Goal: Contribute content: Contribute content

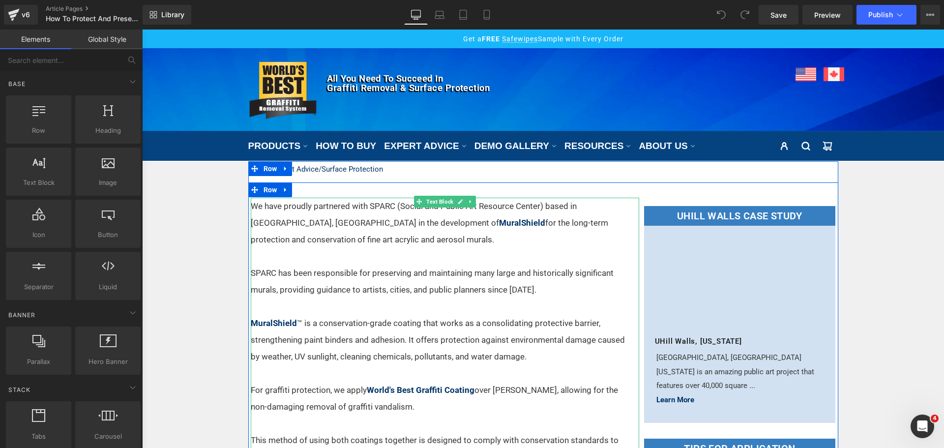
click at [460, 315] on p at bounding box center [439, 306] width 376 height 17
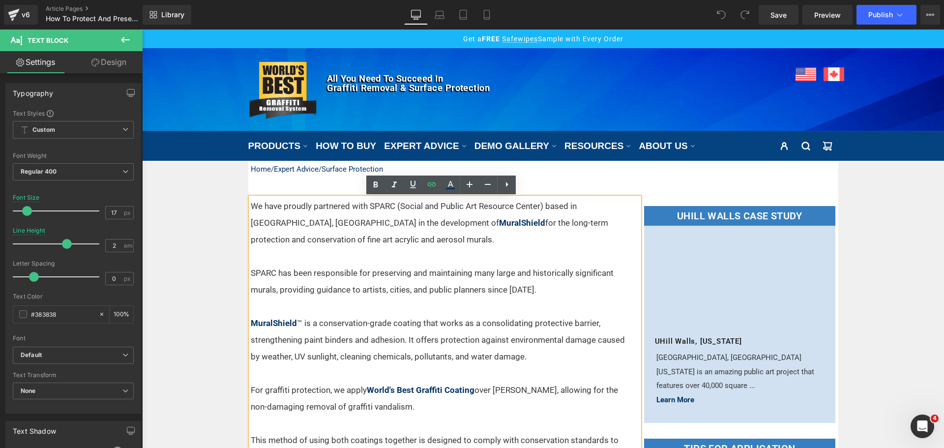
drag, startPoint x: 374, startPoint y: 224, endPoint x: 379, endPoint y: 223, distance: 5.0
click at [375, 224] on p "We have proudly partnered with SPARC (Social and Public Art Resource Center) ba…" at bounding box center [439, 223] width 376 height 50
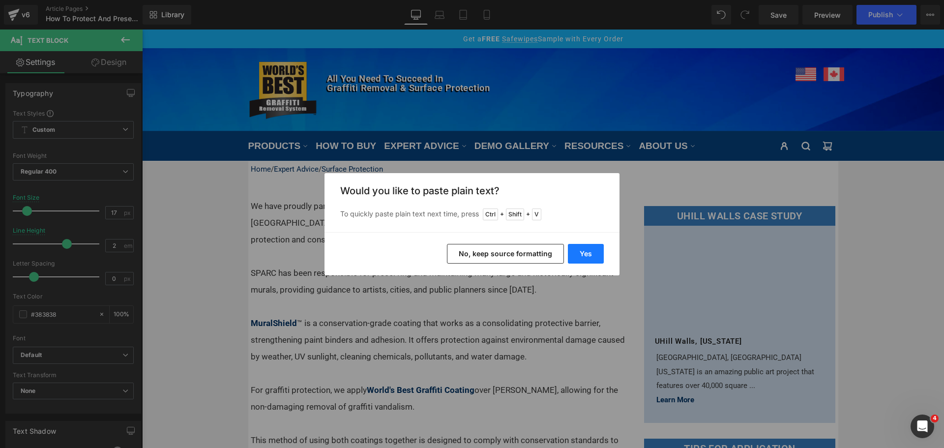
click at [596, 251] on button "Yes" at bounding box center [586, 254] width 36 height 20
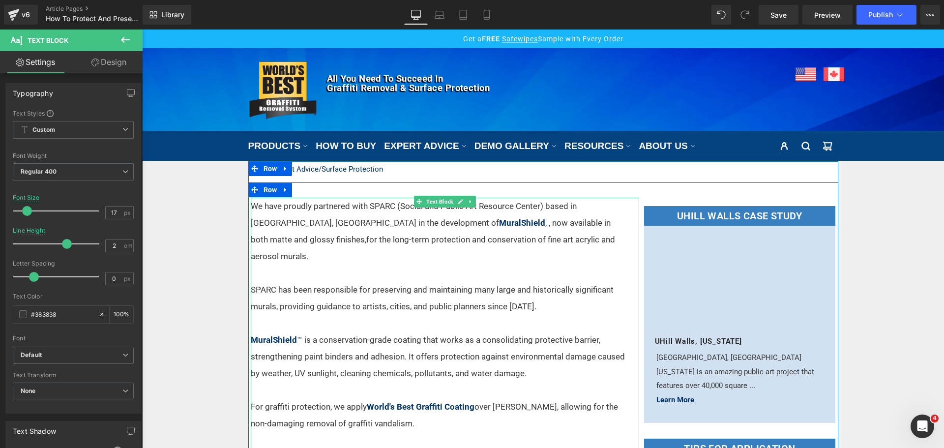
click at [383, 223] on p "We have proudly partnered with SPARC (Social and Public Art Resource Center) ba…" at bounding box center [439, 231] width 376 height 67
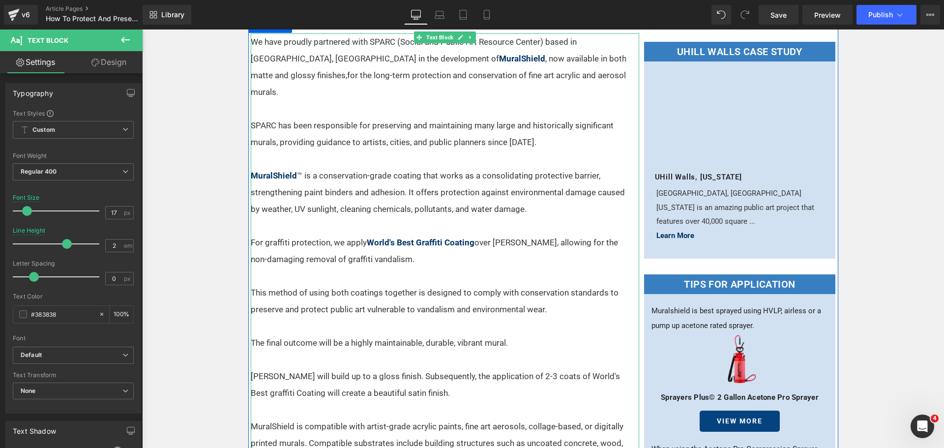
scroll to position [147, 0]
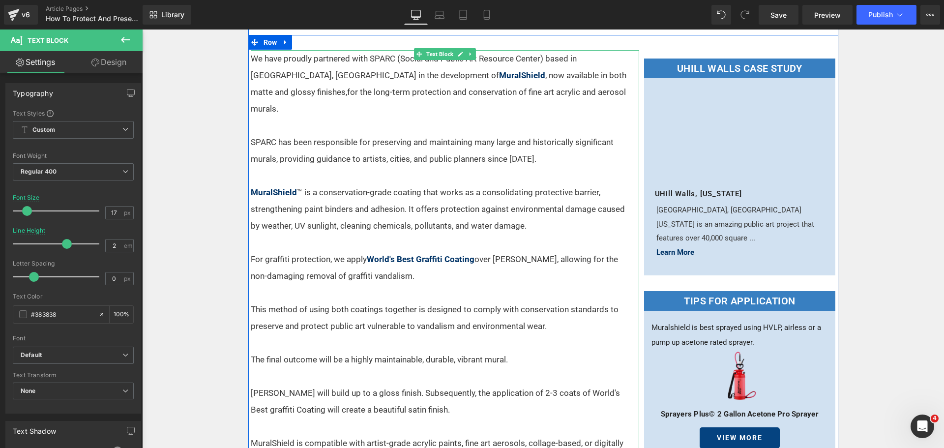
click at [430, 284] on p at bounding box center [439, 292] width 376 height 17
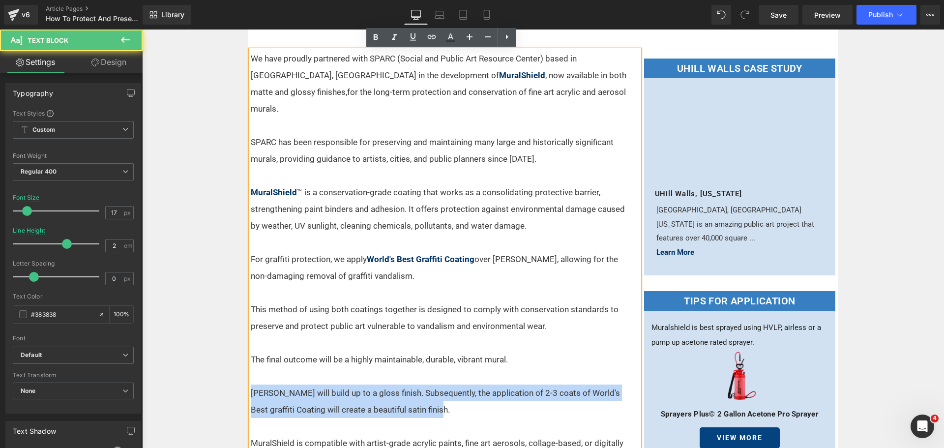
drag, startPoint x: 433, startPoint y: 395, endPoint x: 239, endPoint y: 384, distance: 193.5
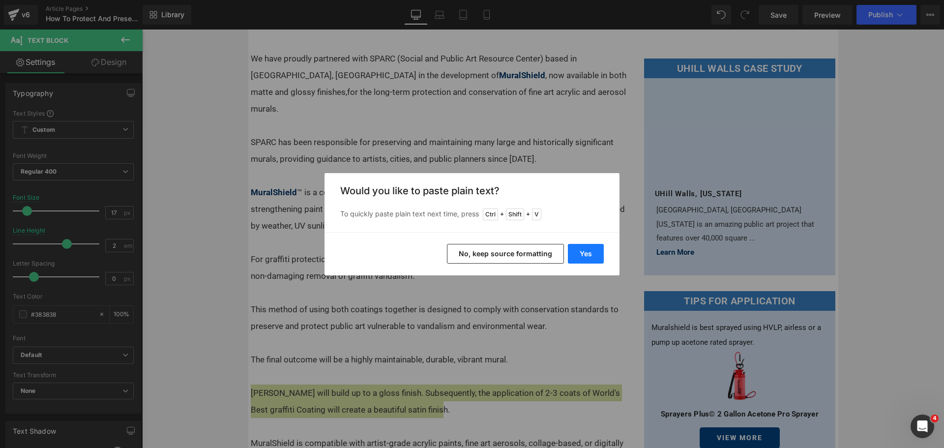
drag, startPoint x: 585, startPoint y: 251, endPoint x: 443, endPoint y: 222, distance: 145.0
click at [585, 251] on button "Yes" at bounding box center [586, 254] width 36 height 20
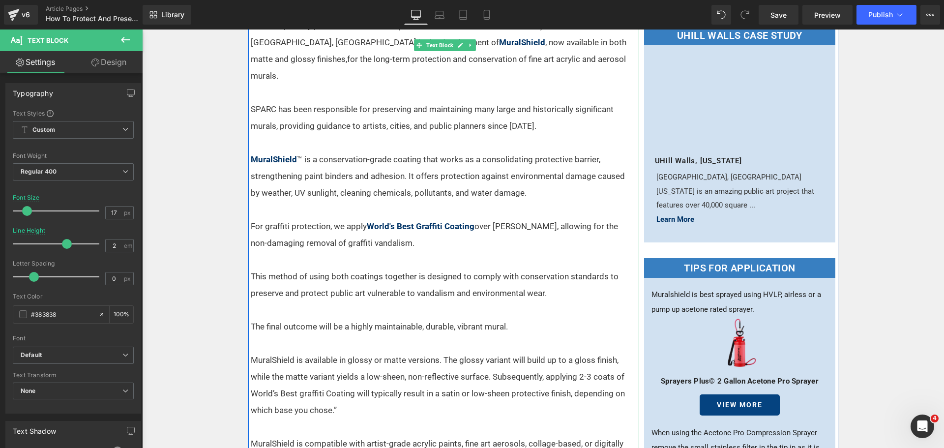
scroll to position [197, 0]
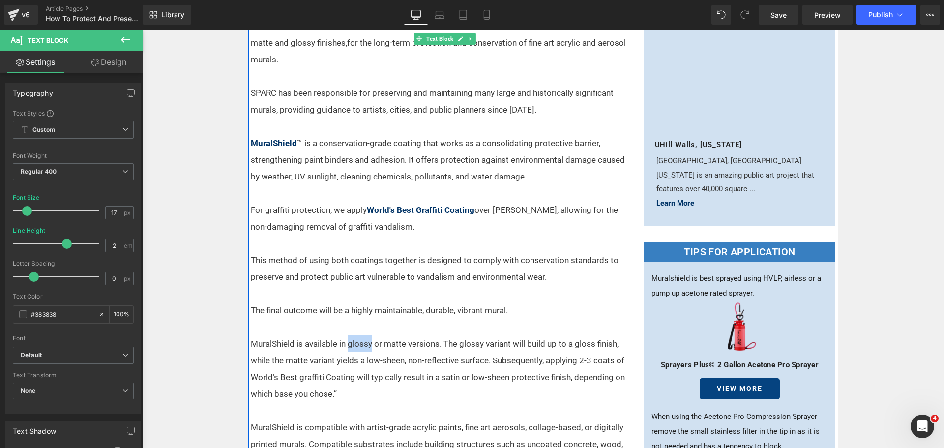
drag, startPoint x: 344, startPoint y: 327, endPoint x: 368, endPoint y: 329, distance: 23.7
click at [368, 335] on p "MuralShield is available in glossy or matte versions. The glossy variant will b…" at bounding box center [439, 368] width 376 height 67
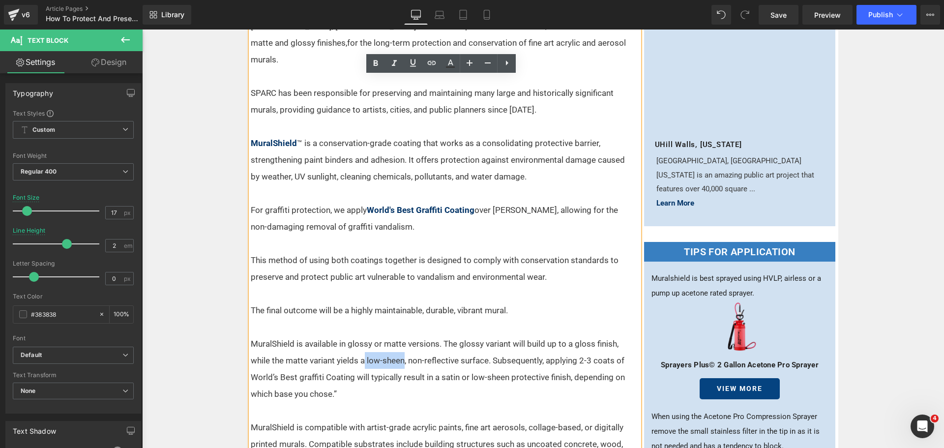
drag, startPoint x: 362, startPoint y: 343, endPoint x: 401, endPoint y: 351, distance: 39.7
click at [401, 351] on p "MuralShield is available in glossy or matte versions. The glossy variant will b…" at bounding box center [439, 368] width 376 height 67
drag, startPoint x: 485, startPoint y: 342, endPoint x: 459, endPoint y: 343, distance: 26.1
click at [459, 343] on p "MuralShield is available in glossy or matte versions. The glossy variant will b…" at bounding box center [439, 368] width 376 height 67
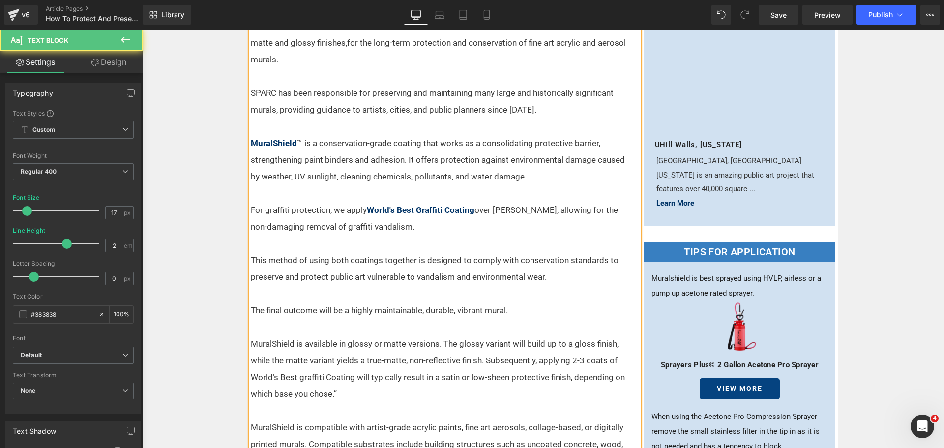
click at [379, 343] on p "MuralShield is available in glossy or matte versions. The glossy variant will b…" at bounding box center [439, 368] width 376 height 67
drag, startPoint x: 364, startPoint y: 360, endPoint x: 395, endPoint y: 361, distance: 31.0
click at [395, 361] on p "MuralShield is available in glossy or matte versions. The glossy variant will b…" at bounding box center [439, 368] width 376 height 67
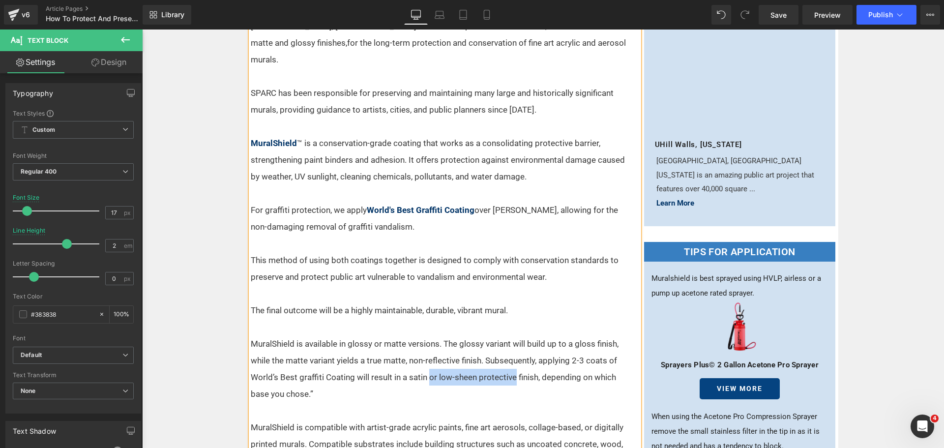
drag, startPoint x: 424, startPoint y: 361, endPoint x: 509, endPoint y: 357, distance: 85.1
click at [509, 357] on p "MuralShield is available in glossy or matte versions. The glossy variant will b…" at bounding box center [439, 368] width 376 height 67
click at [492, 360] on p "MuralShield is available in glossy or matte versions. The glossy variant will b…" at bounding box center [439, 368] width 376 height 67
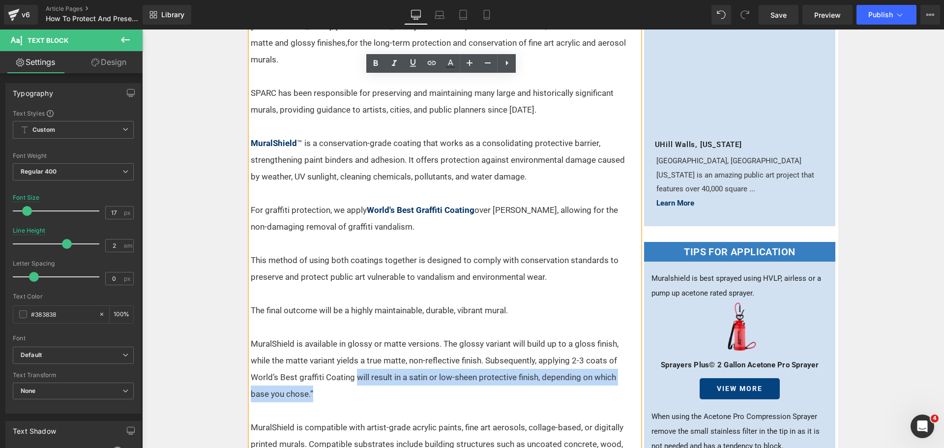
drag, startPoint x: 353, startPoint y: 360, endPoint x: 311, endPoint y: 375, distance: 44.3
click at [311, 375] on p "MuralShield is available in glossy or matte versions. The glossy variant will b…" at bounding box center [439, 368] width 376 height 67
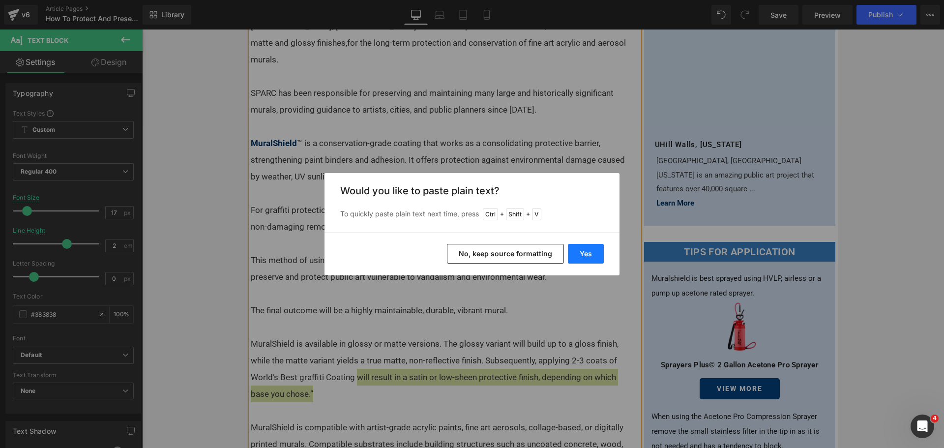
click at [591, 251] on button "Yes" at bounding box center [586, 254] width 36 height 20
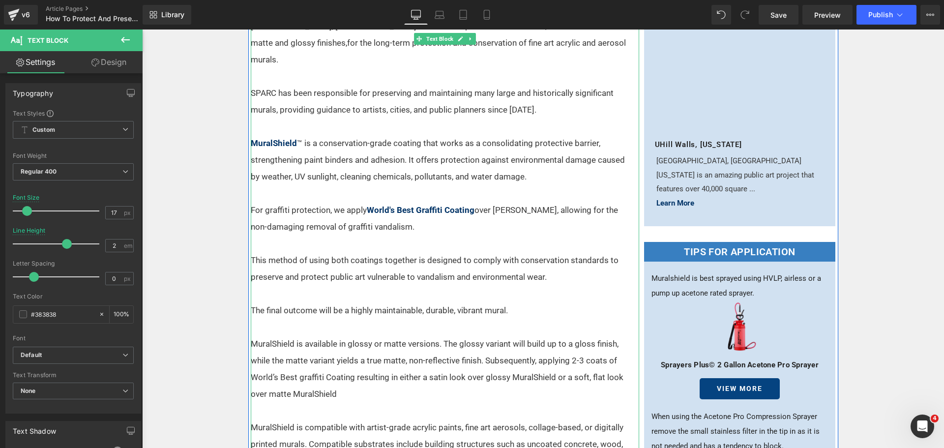
click at [355, 357] on p "MuralShield is available in glossy or matte versions. The glossy variant will b…" at bounding box center [439, 368] width 376 height 67
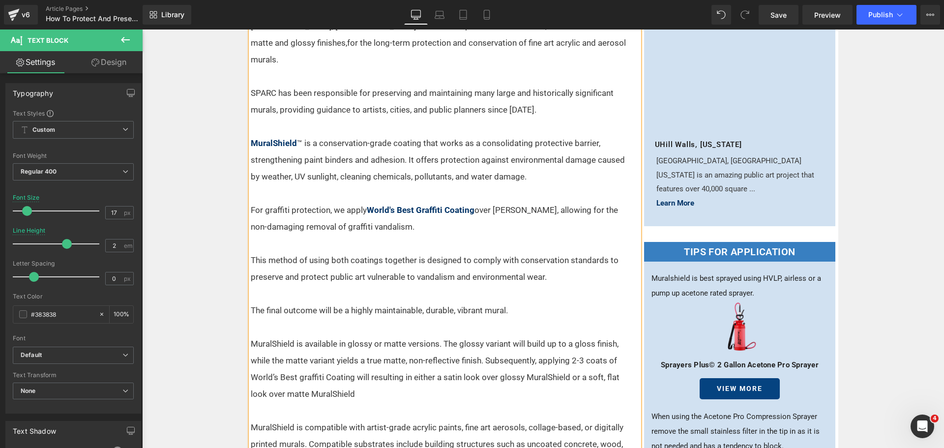
click at [398, 361] on p "MuralShield is available in glossy or matte versions. The glossy variant will b…" at bounding box center [439, 368] width 376 height 67
click at [345, 373] on p "MuralShield is available in glossy or matte versions. The glossy variant will b…" at bounding box center [439, 368] width 376 height 67
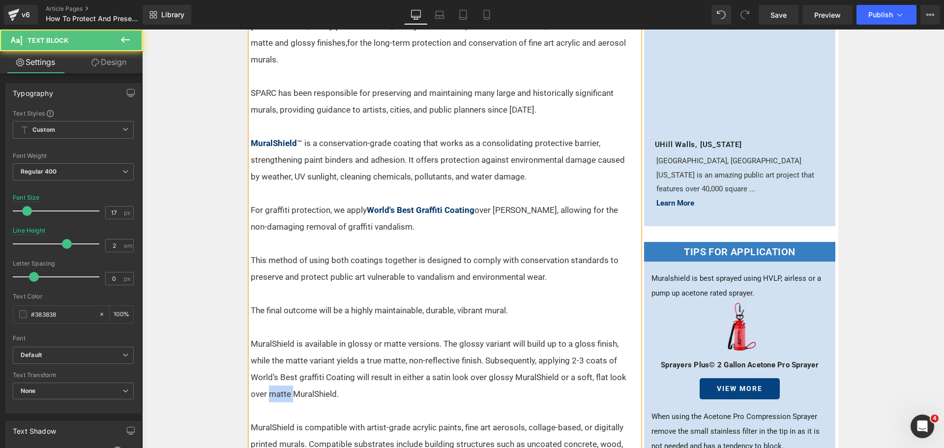
drag, startPoint x: 288, startPoint y: 378, endPoint x: 265, endPoint y: 378, distance: 23.1
click at [265, 378] on p "MuralShield is available in glossy or matte versions. The glossy variant will b…" at bounding box center [439, 368] width 376 height 67
click at [309, 375] on p "MuralShield is available in glossy or matte versions. The glossy variant will b…" at bounding box center [439, 368] width 376 height 67
click at [367, 375] on p "MuralShield is available in glossy or matte versions. The glossy variant will b…" at bounding box center [439, 368] width 376 height 67
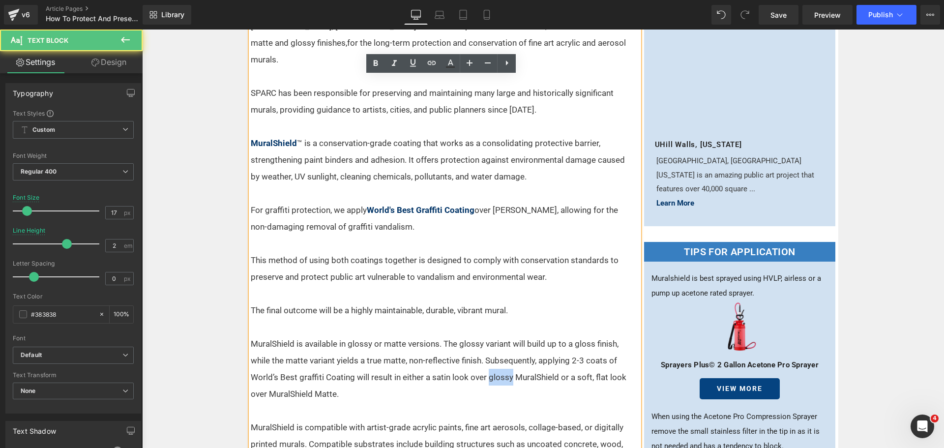
drag, startPoint x: 506, startPoint y: 361, endPoint x: 486, endPoint y: 360, distance: 20.7
click at [486, 360] on p "MuralShield is available in glossy or matte versions. The glossy variant will b…" at bounding box center [439, 368] width 376 height 67
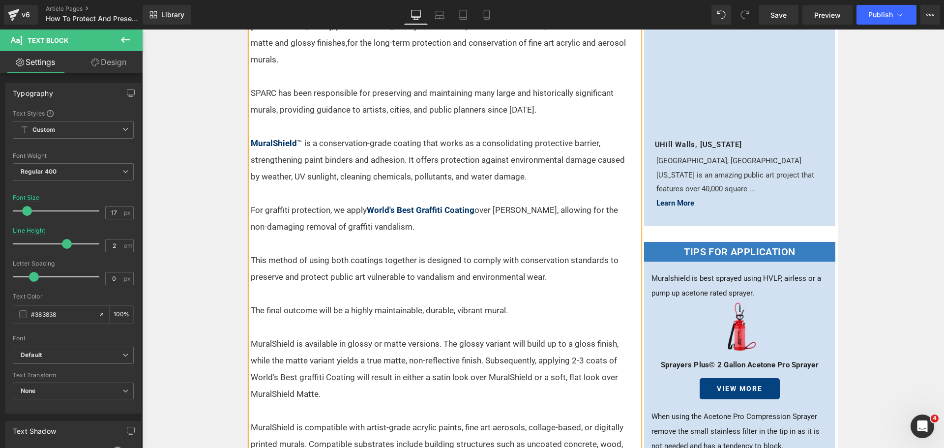
click at [525, 360] on p "MuralShield is available in glossy or matte versions. The glossy variant will b…" at bounding box center [439, 368] width 376 height 67
drag, startPoint x: 334, startPoint y: 345, endPoint x: 283, endPoint y: 349, distance: 51.2
click at [283, 349] on p "MuralShield is available in glossy or matte versions. The glossy variant will b…" at bounding box center [439, 368] width 376 height 67
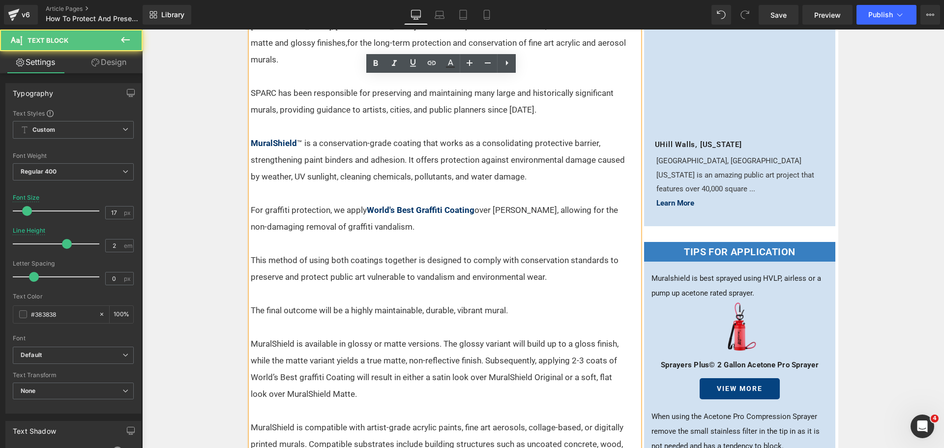
click at [482, 402] on p at bounding box center [439, 410] width 376 height 17
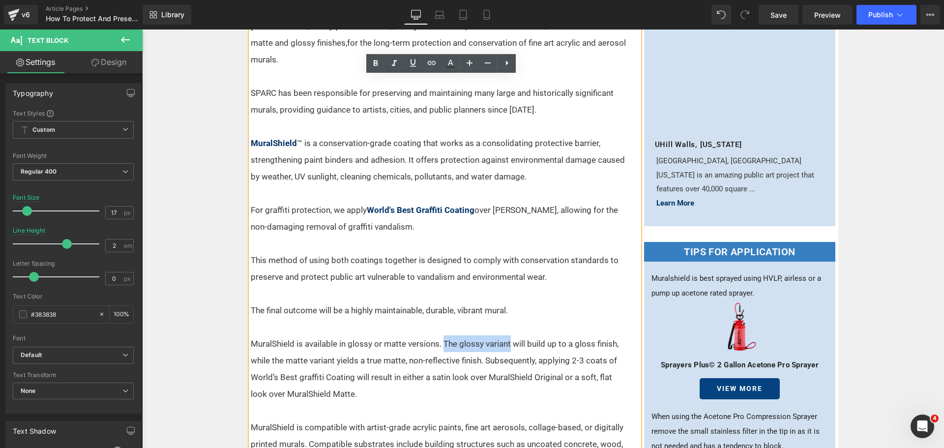
drag, startPoint x: 506, startPoint y: 328, endPoint x: 442, endPoint y: 326, distance: 64.4
click at [442, 335] on p "MuralShield is available in glossy or matte versions. The glossy variant will b…" at bounding box center [439, 368] width 376 height 67
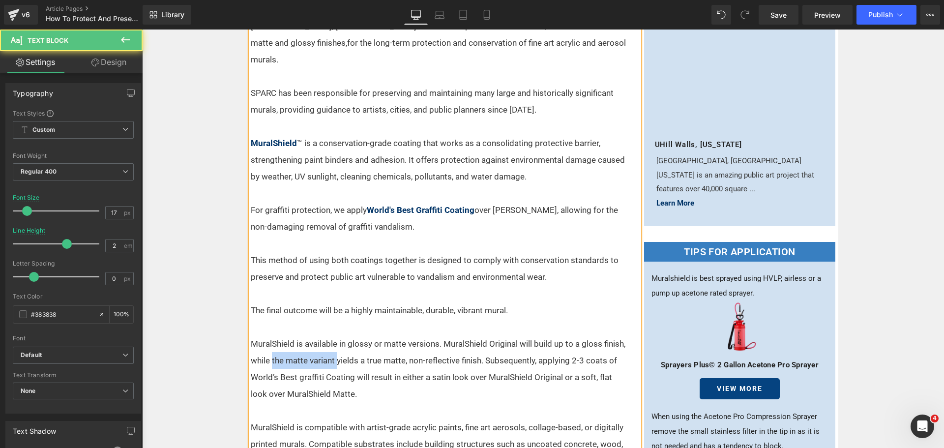
drag, startPoint x: 268, startPoint y: 345, endPoint x: 332, endPoint y: 344, distance: 64.4
click at [332, 344] on p "MuralShield is available in glossy or matte versions. MuralShield Original will…" at bounding box center [439, 368] width 376 height 67
click at [388, 376] on p "MuralShield is available in glossy or matte versions. MuralShield Original will…" at bounding box center [439, 368] width 376 height 67
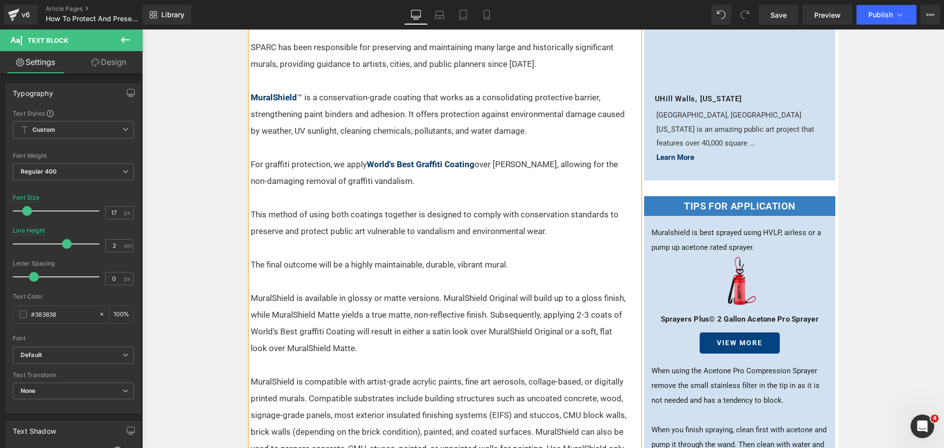
scroll to position [246, 0]
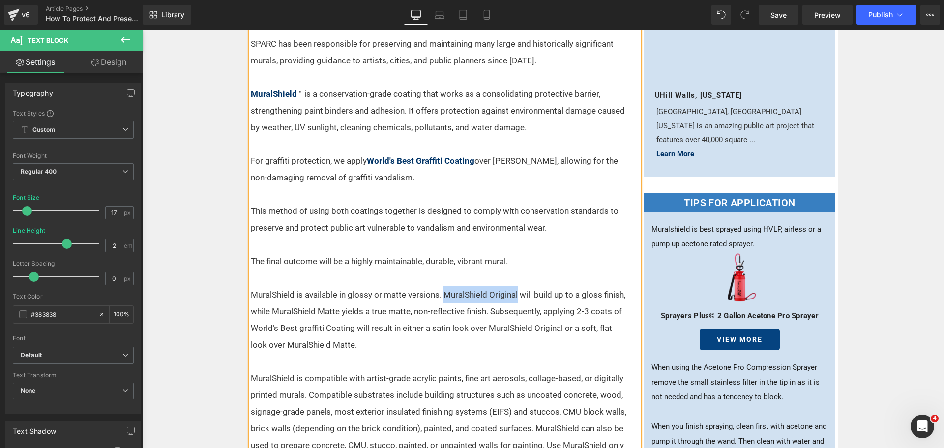
drag, startPoint x: 440, startPoint y: 274, endPoint x: 515, endPoint y: 272, distance: 75.2
click at [515, 286] on p "MuralShield is available in glossy or matte versions. MuralShield Original will…" at bounding box center [439, 319] width 376 height 67
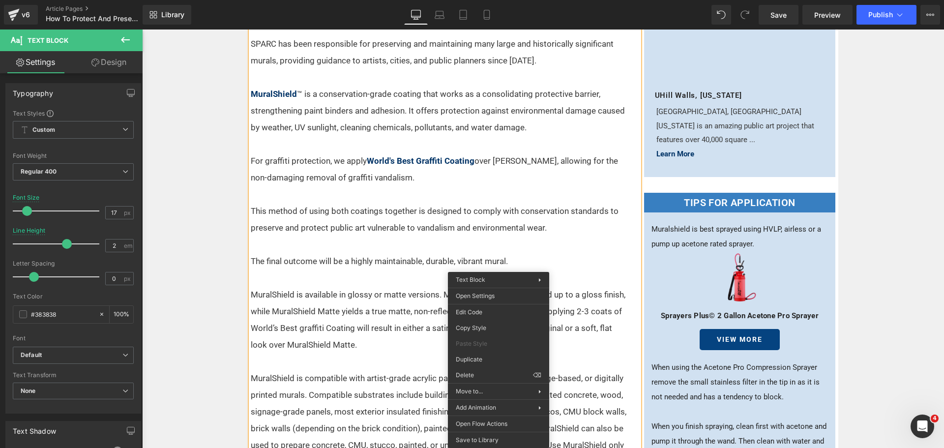
click at [538, 253] on p "The final outcome will be a highly maintainable, durable, vibrant mural." at bounding box center [439, 261] width 376 height 17
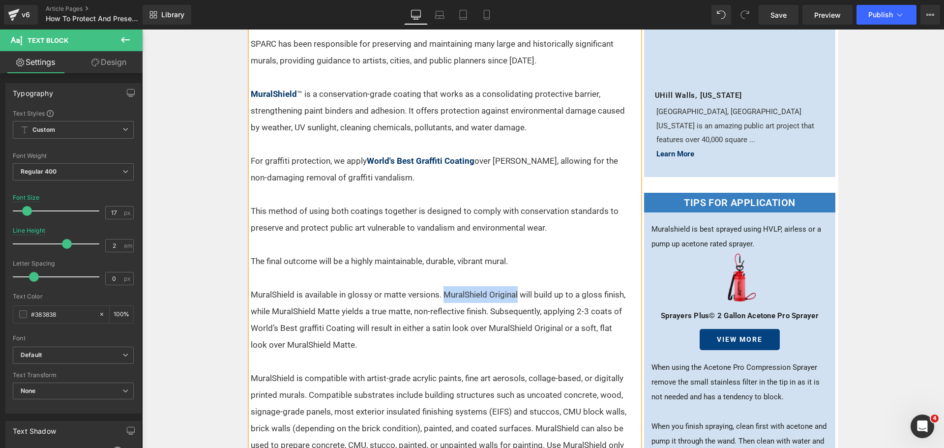
drag, startPoint x: 514, startPoint y: 278, endPoint x: 440, endPoint y: 279, distance: 74.2
click at [440, 286] on p "MuralShield is available in glossy or matte versions. MuralShield Original will…" at bounding box center [439, 319] width 376 height 67
click at [494, 318] on p "MuralShield is available in glossy or matte versions. MuralShield Original will…" at bounding box center [439, 319] width 376 height 67
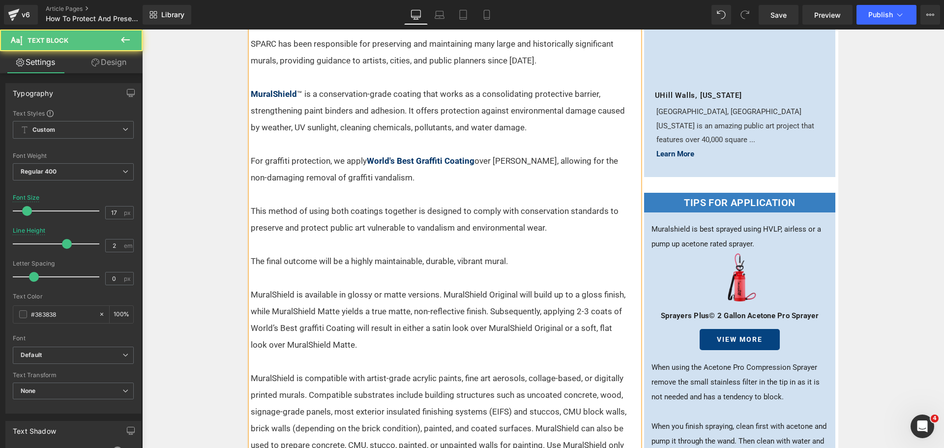
click at [488, 295] on p "MuralShield is available in glossy or matte versions. MuralShield Original will…" at bounding box center [439, 319] width 376 height 67
click at [490, 286] on p "MuralShield is available in glossy or matte versions. MuralShield Original will…" at bounding box center [439, 319] width 376 height 67
click at [782, 12] on span "Save" at bounding box center [778, 15] width 16 height 10
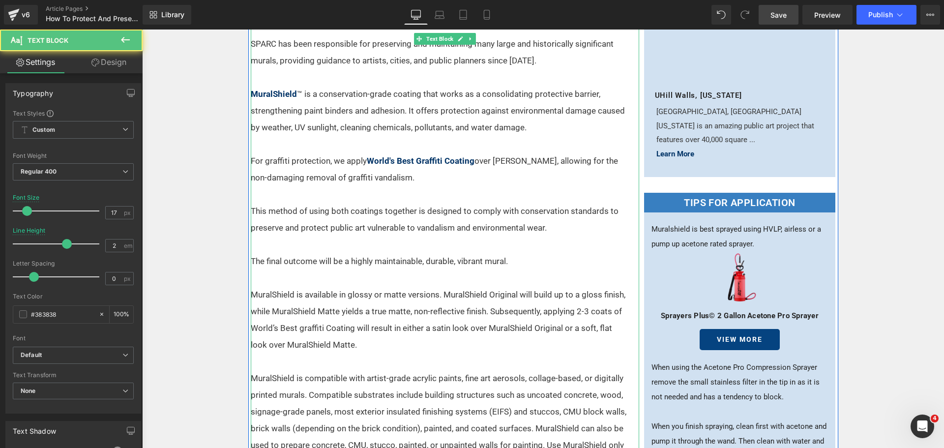
click at [511, 296] on p "MuralShield is available in glossy or matte versions. MuralShield Original will…" at bounding box center [439, 319] width 376 height 67
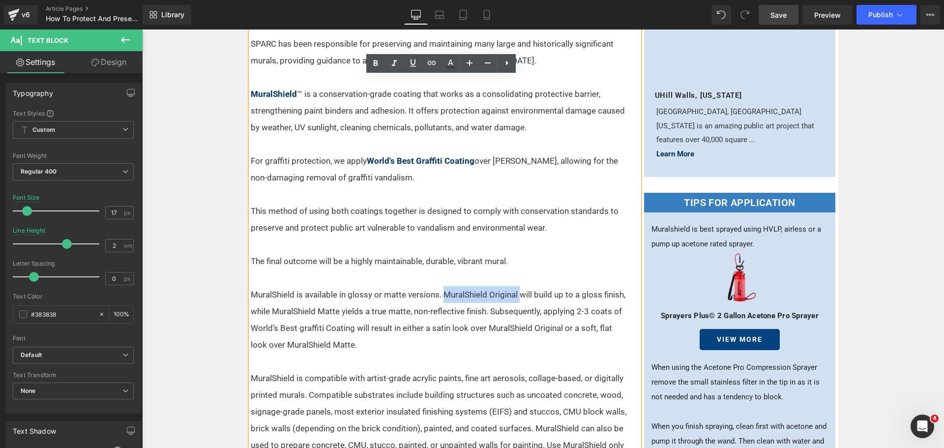
drag, startPoint x: 516, startPoint y: 274, endPoint x: 441, endPoint y: 281, distance: 75.5
click at [441, 286] on p "MuralShield is available in glossy or matte versions. MuralShield Original will…" at bounding box center [439, 319] width 376 height 67
click at [435, 59] on icon at bounding box center [432, 63] width 12 height 12
click at [608, 0] on div "Text Color Highlight Color #333333 Edit or remove link: Edit - Unlink - Cancel" at bounding box center [472, 0] width 944 height 0
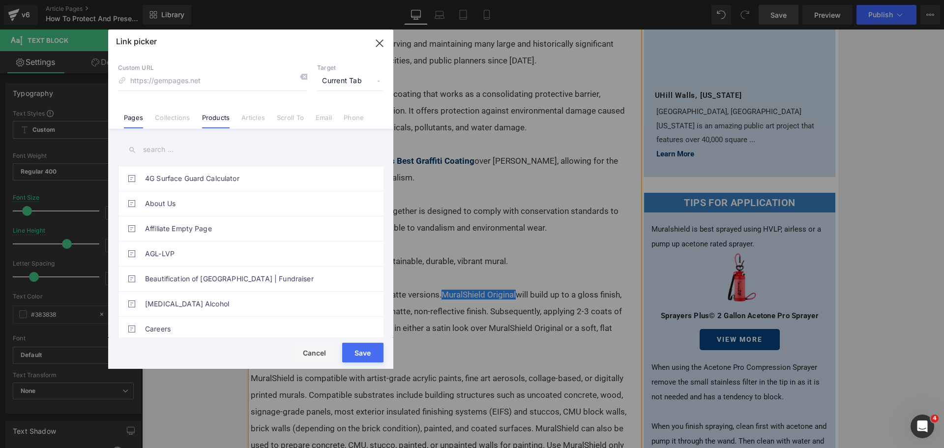
click at [204, 119] on link "Products" at bounding box center [216, 121] width 28 height 15
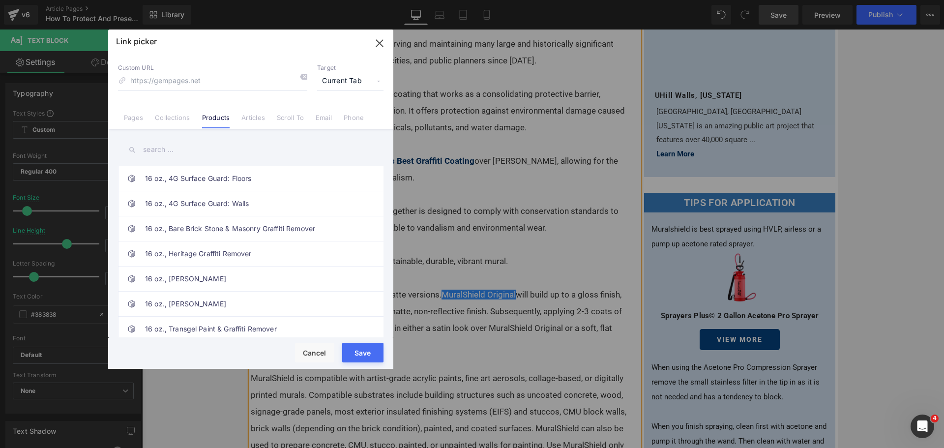
click at [194, 146] on input "text" at bounding box center [250, 150] width 265 height 22
type input "muralshie"
click at [213, 229] on link "MuralShield" at bounding box center [253, 228] width 216 height 25
type input "/products/muralshield"
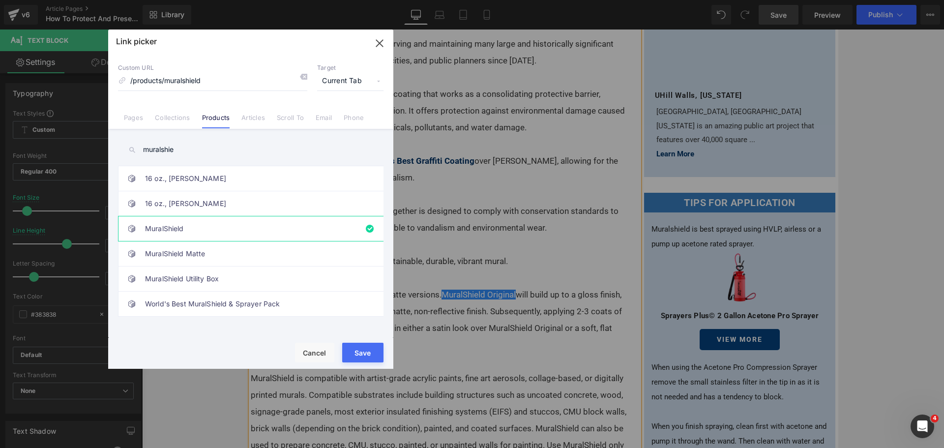
click at [371, 351] on button "Save" at bounding box center [362, 353] width 41 height 20
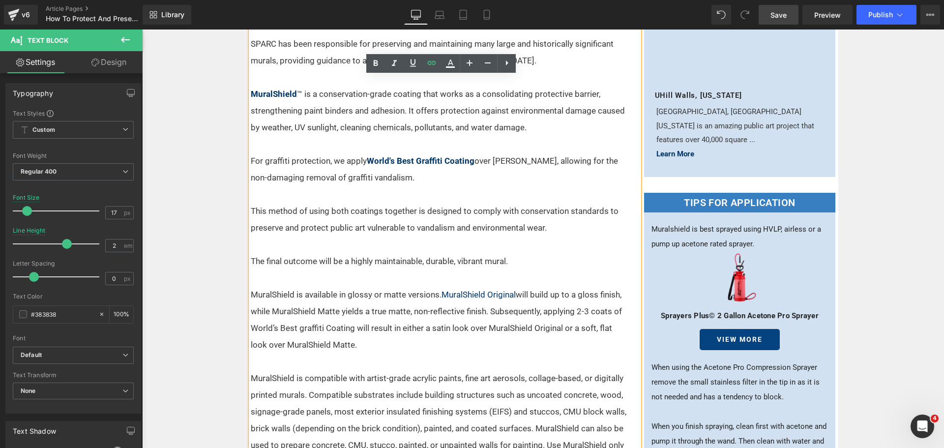
click at [564, 297] on p "MuralShield is available in glossy or matte versions. MuralShield Original will…" at bounding box center [439, 319] width 376 height 67
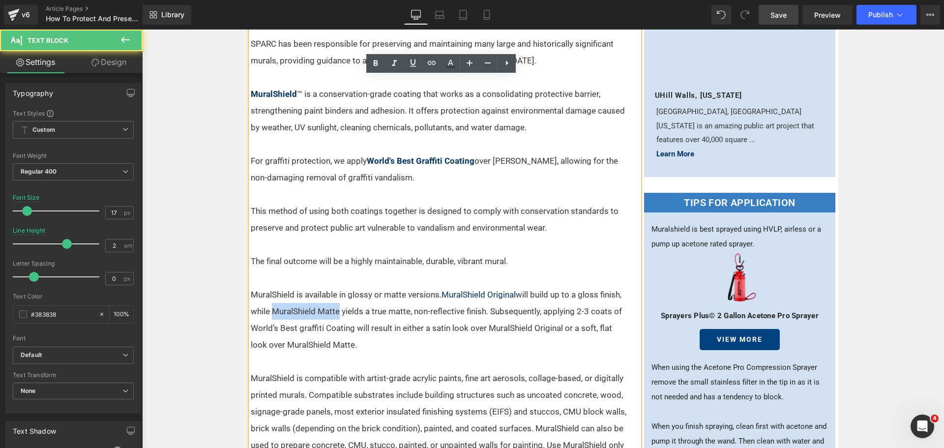
drag, startPoint x: 336, startPoint y: 296, endPoint x: 270, endPoint y: 297, distance: 66.4
click at [270, 297] on p "MuralShield is available in glossy or matte versions. MuralShield Original will…" at bounding box center [439, 319] width 376 height 67
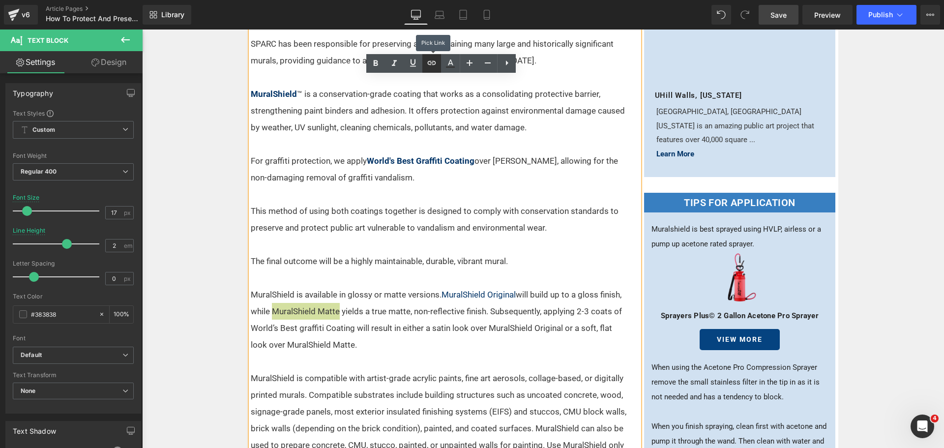
click at [437, 66] on icon at bounding box center [432, 63] width 12 height 12
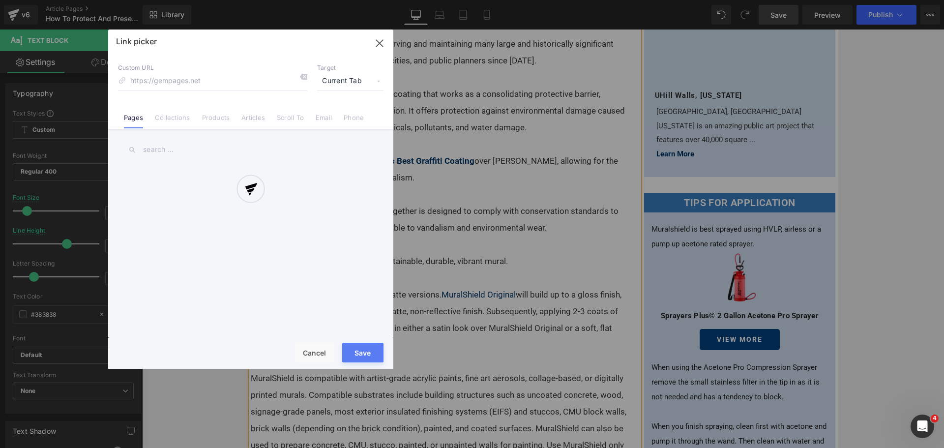
click at [440, 0] on div "Text Color Highlight Color #333333 Edit or remove link: Edit - Unlink - Cancel …" at bounding box center [472, 0] width 944 height 0
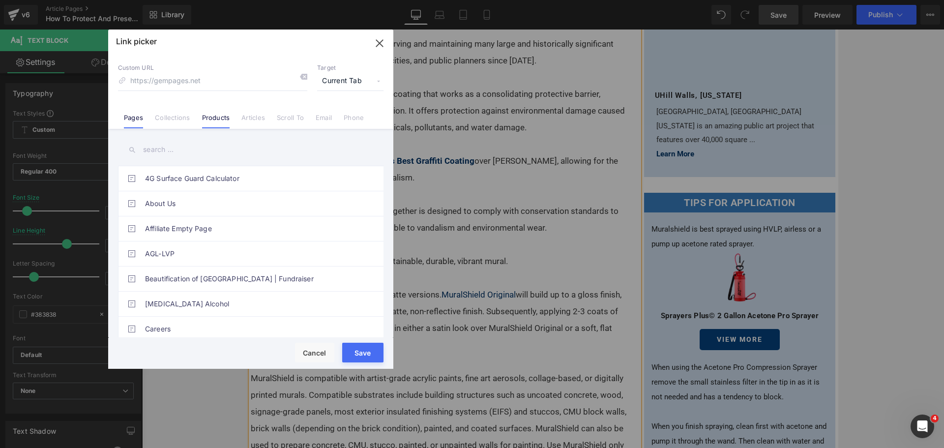
click at [214, 120] on link "Products" at bounding box center [216, 121] width 28 height 15
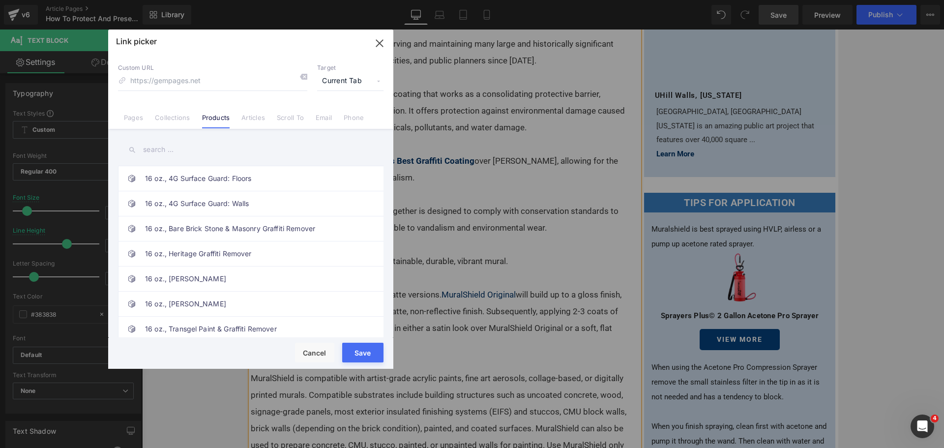
click at [189, 152] on input "text" at bounding box center [250, 150] width 265 height 22
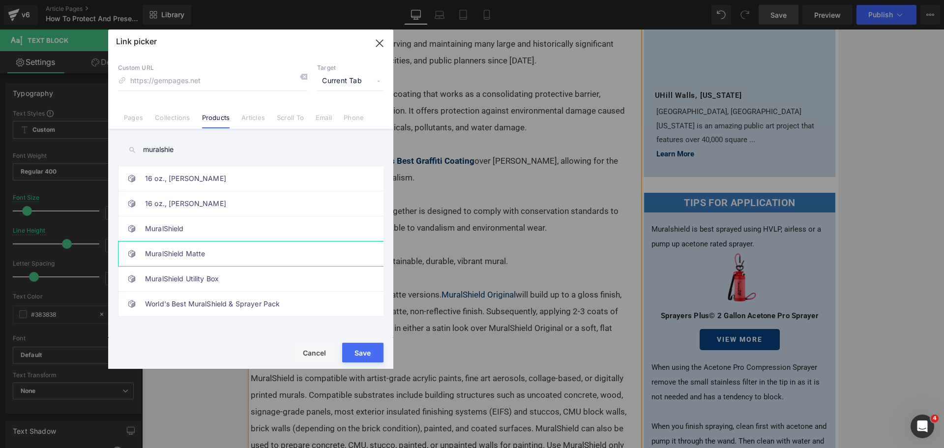
type input "muralshie"
click at [224, 248] on link "MuralShield Matte" at bounding box center [253, 253] width 216 height 25
type input "/products/muralshield-matte"
click at [367, 349] on button "Save" at bounding box center [362, 353] width 41 height 20
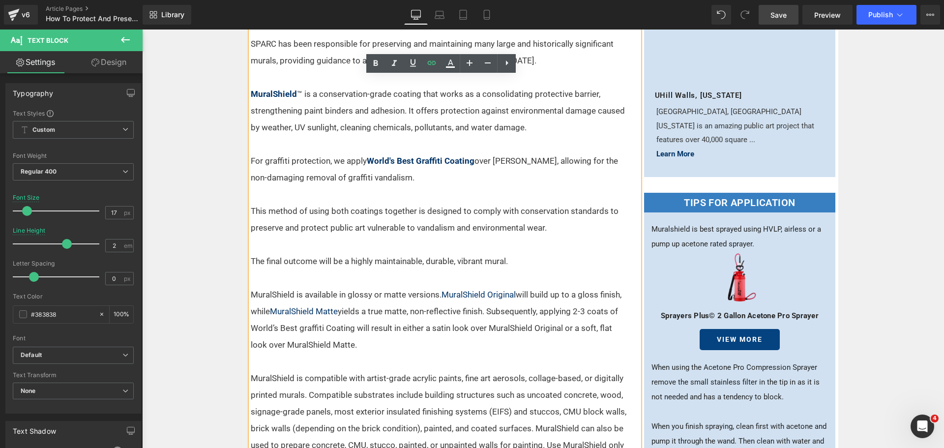
click at [410, 308] on p "MuralShield is available in glossy or matte versions. MuralShield Original will…" at bounding box center [439, 319] width 376 height 67
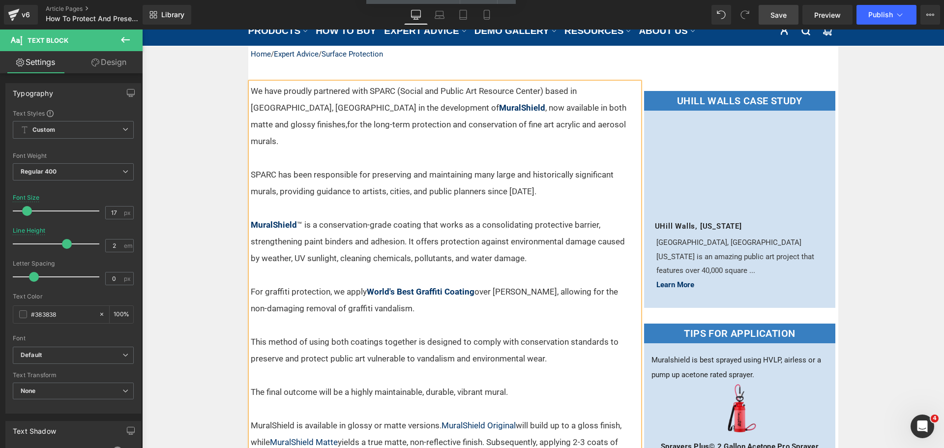
scroll to position [98, 0]
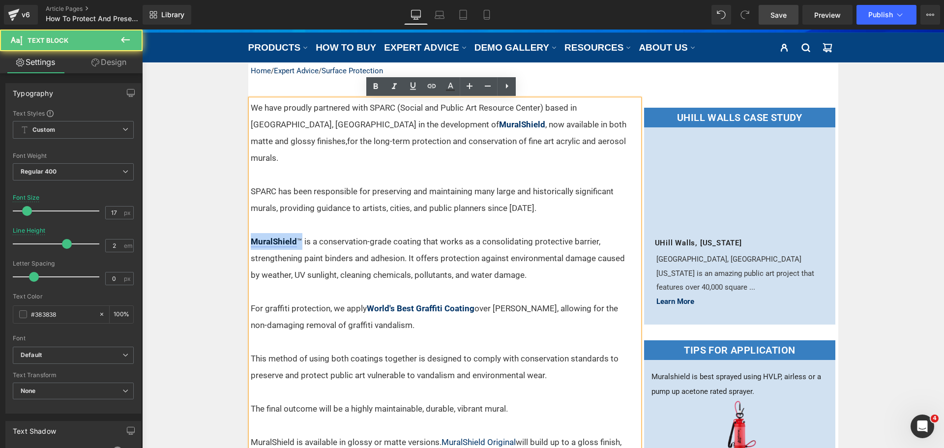
drag, startPoint x: 296, startPoint y: 227, endPoint x: 249, endPoint y: 227, distance: 47.2
click at [251, 233] on p "MuralShield ™ is a conservation-grade coating that works as a consolidating pro…" at bounding box center [439, 258] width 376 height 50
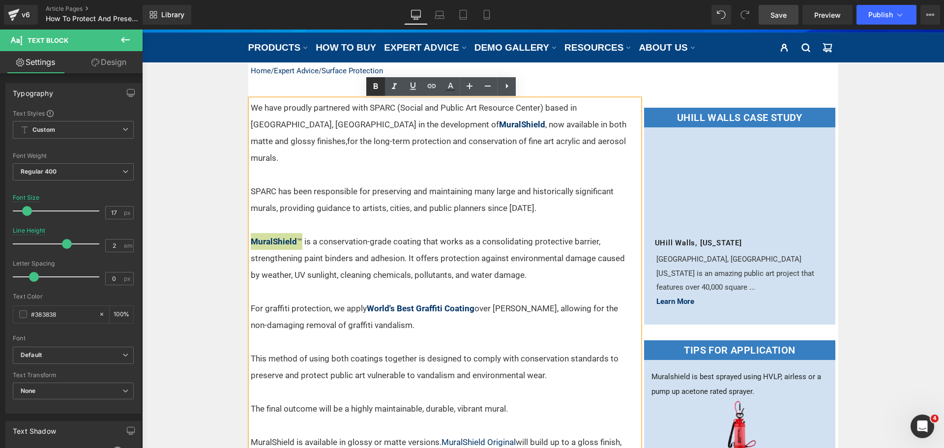
click at [376, 83] on icon at bounding box center [376, 87] width 12 height 12
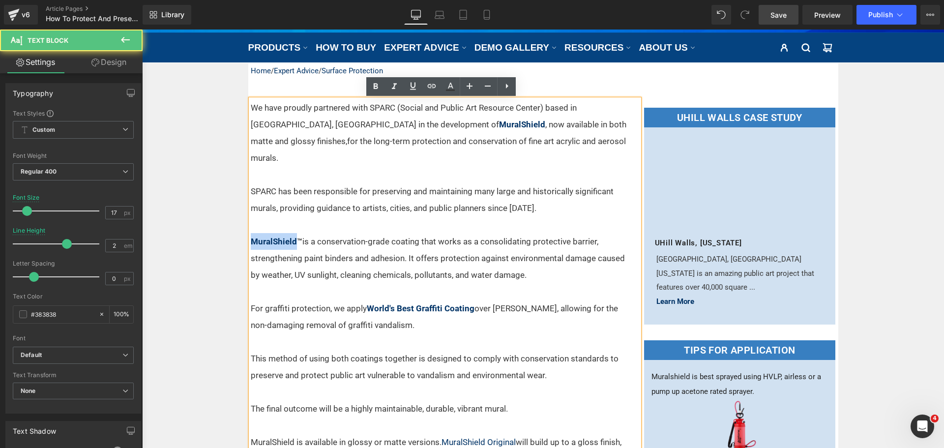
drag, startPoint x: 291, startPoint y: 224, endPoint x: 248, endPoint y: 219, distance: 43.6
click at [251, 233] on p "MuralShield ™ is a conservation-grade coating that works as a consolidating pro…" at bounding box center [439, 258] width 376 height 50
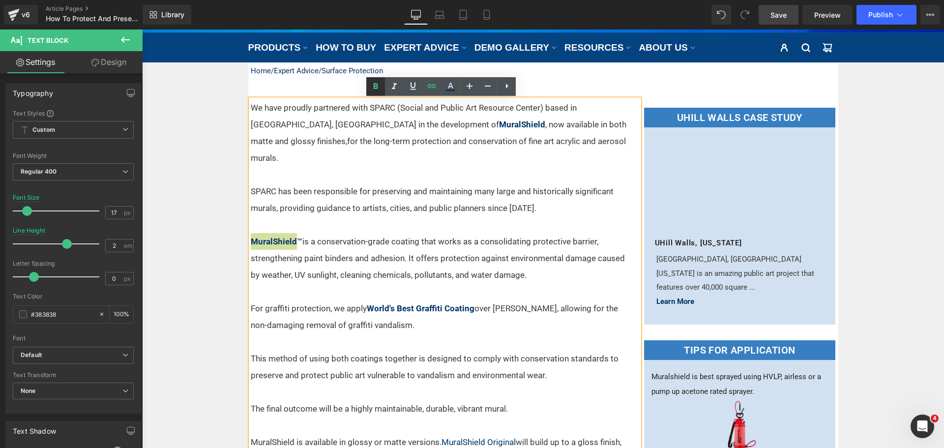
click at [374, 84] on icon at bounding box center [376, 87] width 4 height 6
click at [474, 216] on p at bounding box center [439, 224] width 376 height 17
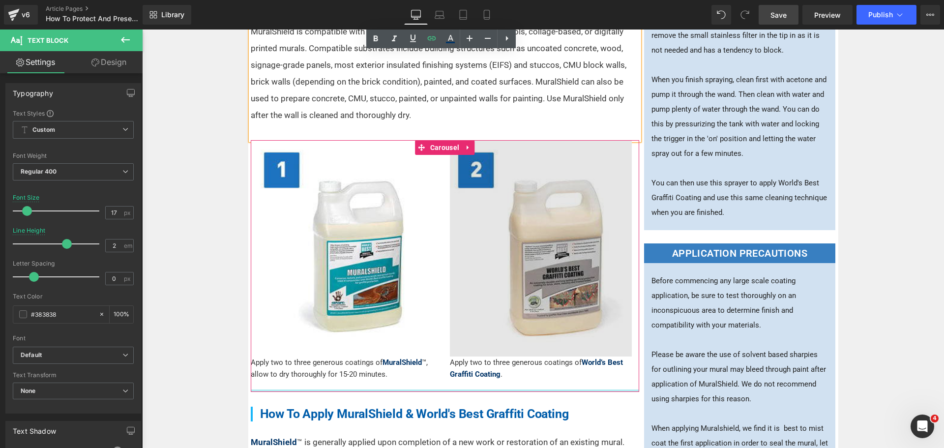
scroll to position [590, 0]
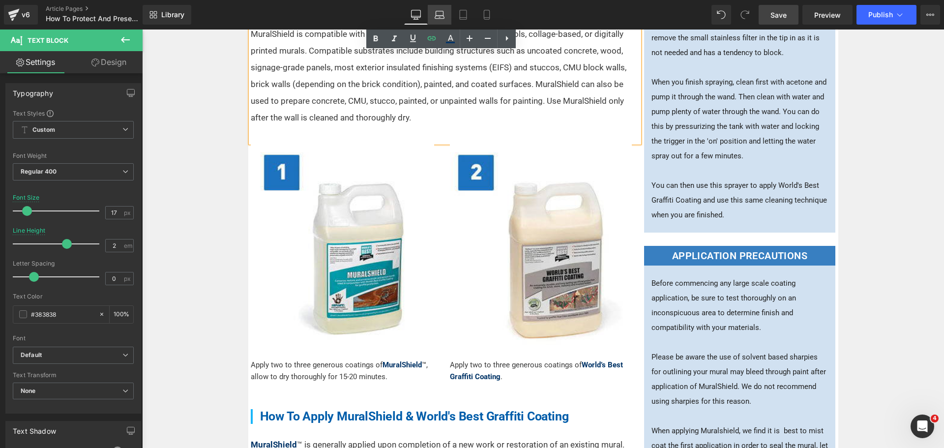
drag, startPoint x: 441, startPoint y: 15, endPoint x: 436, endPoint y: 13, distance: 5.1
click at [441, 15] on icon at bounding box center [440, 15] width 10 height 10
type input "16"
type input "100"
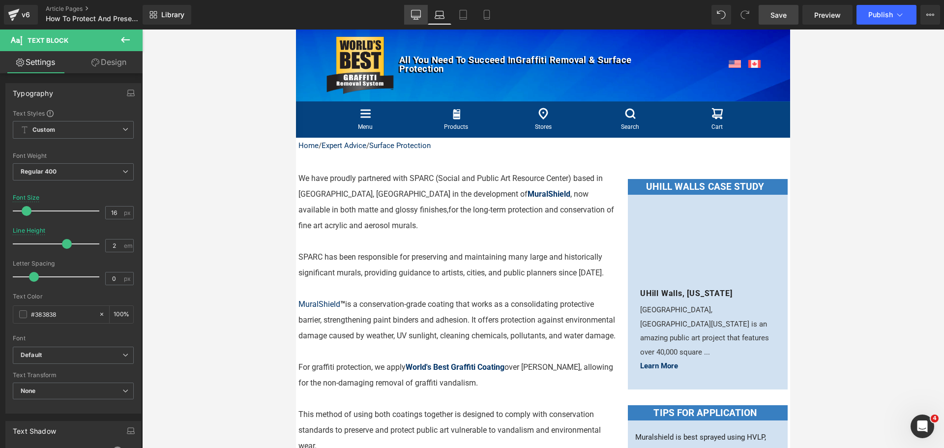
click at [416, 15] on icon at bounding box center [416, 15] width 10 height 10
type input "17"
type input "100"
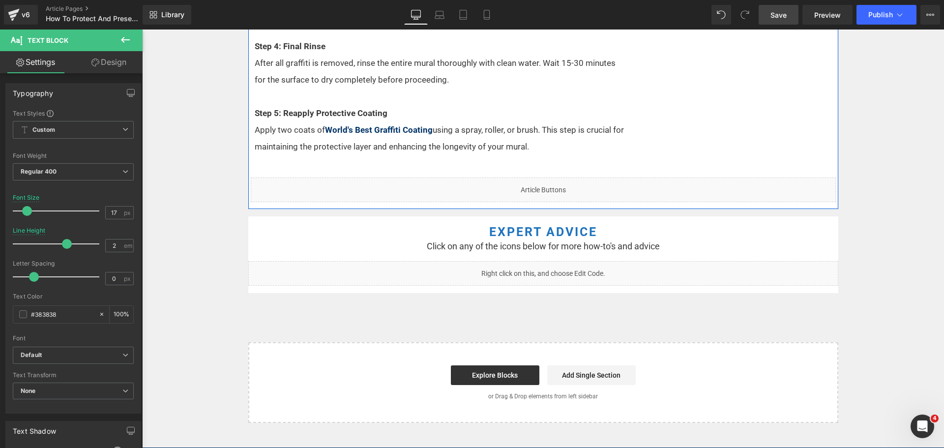
scroll to position [3125, 0]
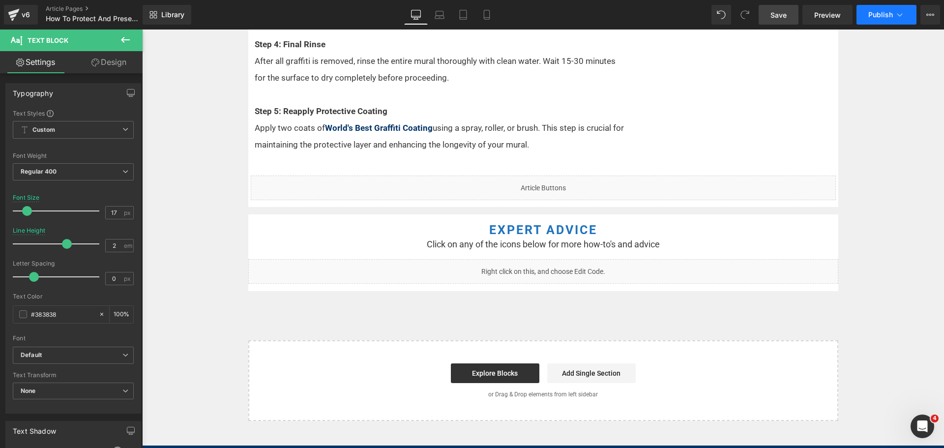
click at [875, 11] on span "Publish" at bounding box center [880, 15] width 25 height 8
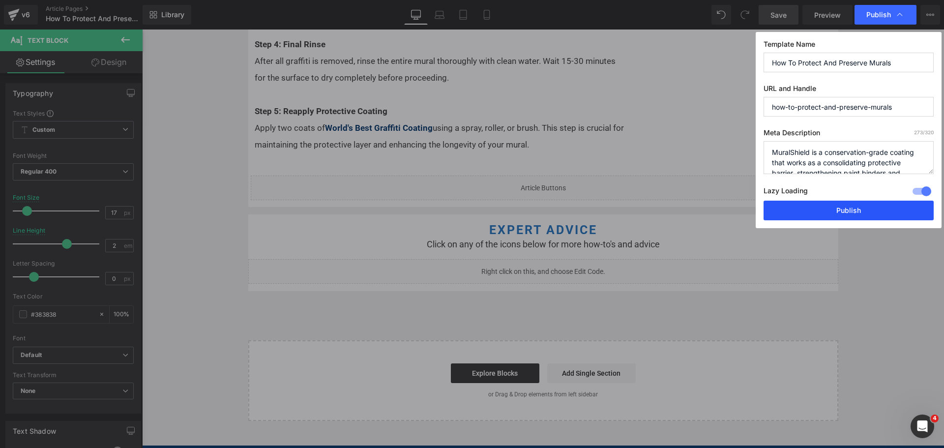
click at [841, 210] on button "Publish" at bounding box center [849, 211] width 170 height 20
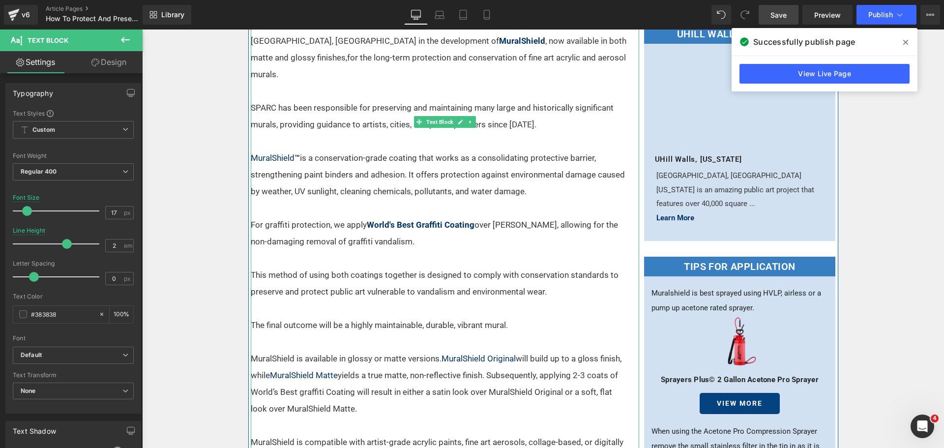
scroll to position [147, 0]
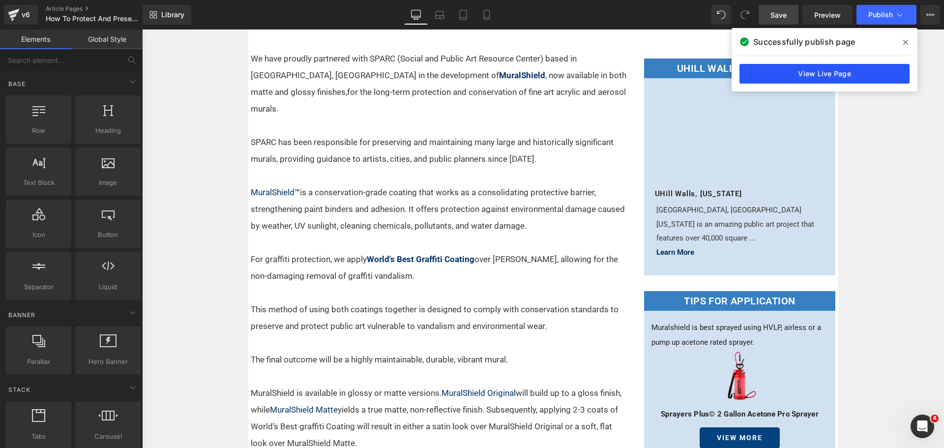
click at [872, 70] on link "View Live Page" at bounding box center [824, 74] width 170 height 20
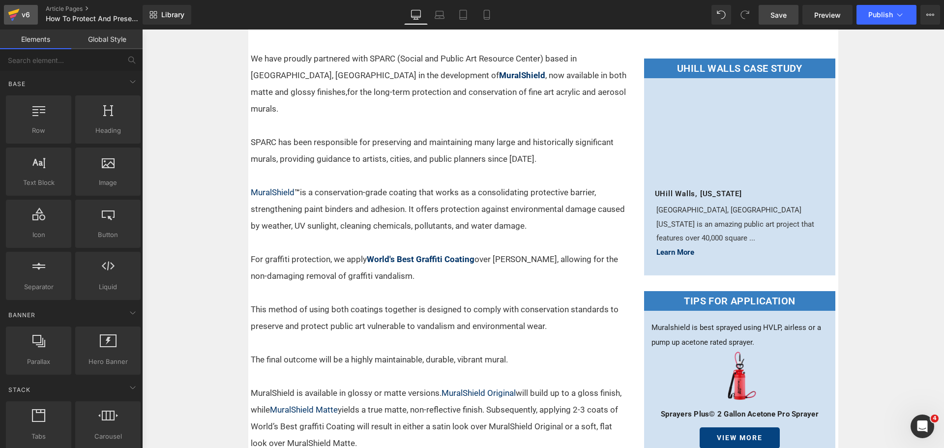
click at [23, 15] on div "v6" at bounding box center [26, 14] width 12 height 13
